Goal: Task Accomplishment & Management: Manage account settings

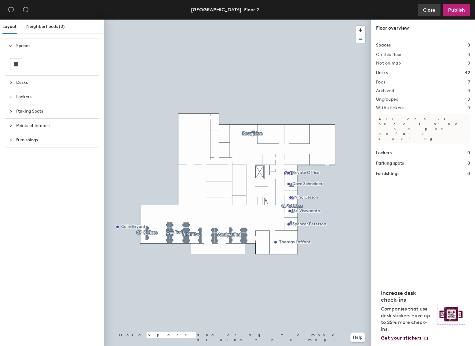
click at [430, 9] on span "Close" at bounding box center [429, 10] width 12 height 6
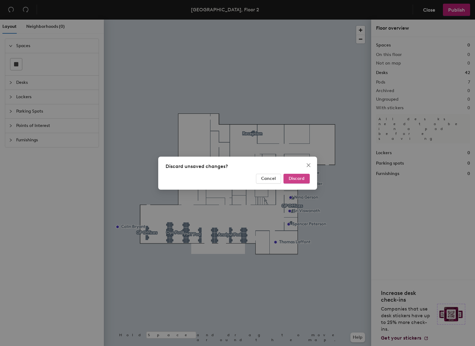
click at [291, 178] on span "Discard" at bounding box center [297, 178] width 16 height 5
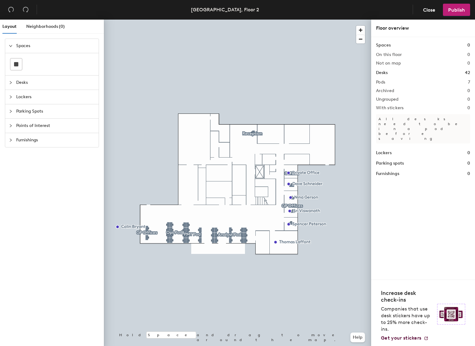
click at [11, 82] on icon "collapsed" at bounding box center [11, 82] width 2 height 3
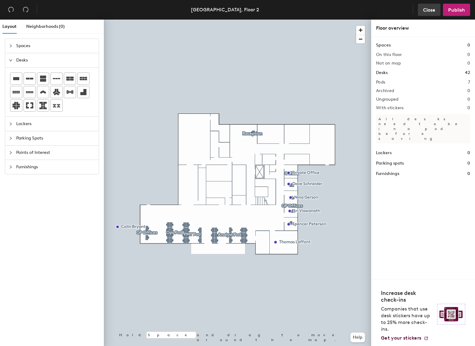
click at [431, 11] on span "Close" at bounding box center [429, 10] width 12 height 6
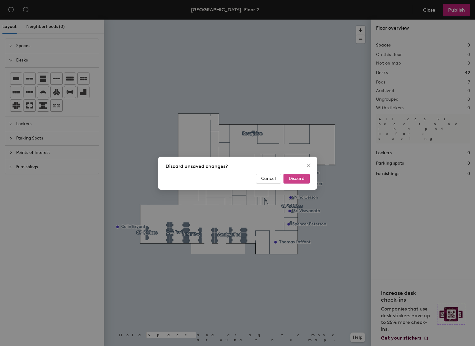
click at [291, 176] on span "Discard" at bounding box center [297, 178] width 16 height 5
